Goal: Information Seeking & Learning: Learn about a topic

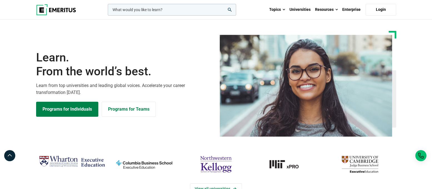
scroll to position [76, 0]
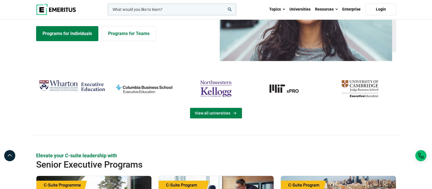
click at [218, 111] on link "View all universities" at bounding box center [216, 113] width 52 height 11
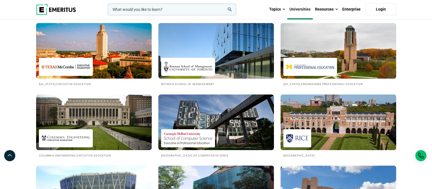
scroll to position [452, 0]
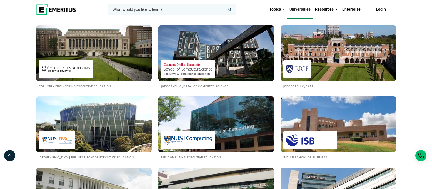
click at [234, 130] on img at bounding box center [216, 124] width 127 height 61
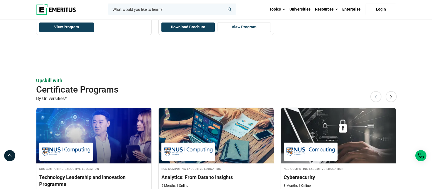
scroll to position [348, 0]
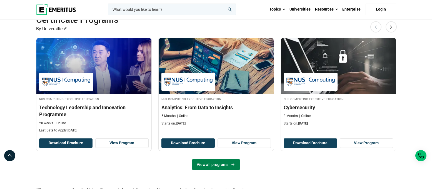
click at [202, 164] on link "View all programs" at bounding box center [216, 164] width 48 height 11
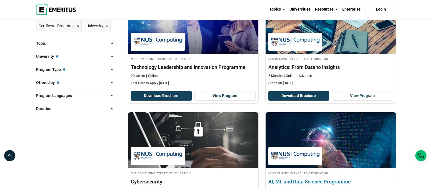
scroll to position [34, 0]
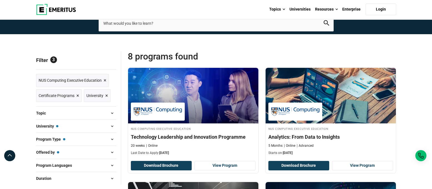
click at [75, 96] on span "Certificate Programs ×" at bounding box center [59, 96] width 41 height 8
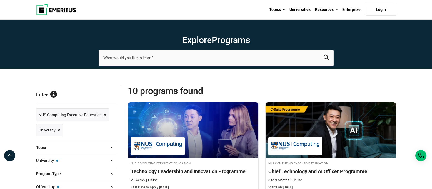
click at [58, 130] on span "×" at bounding box center [59, 130] width 3 height 8
